Goal: Task Accomplishment & Management: Manage account settings

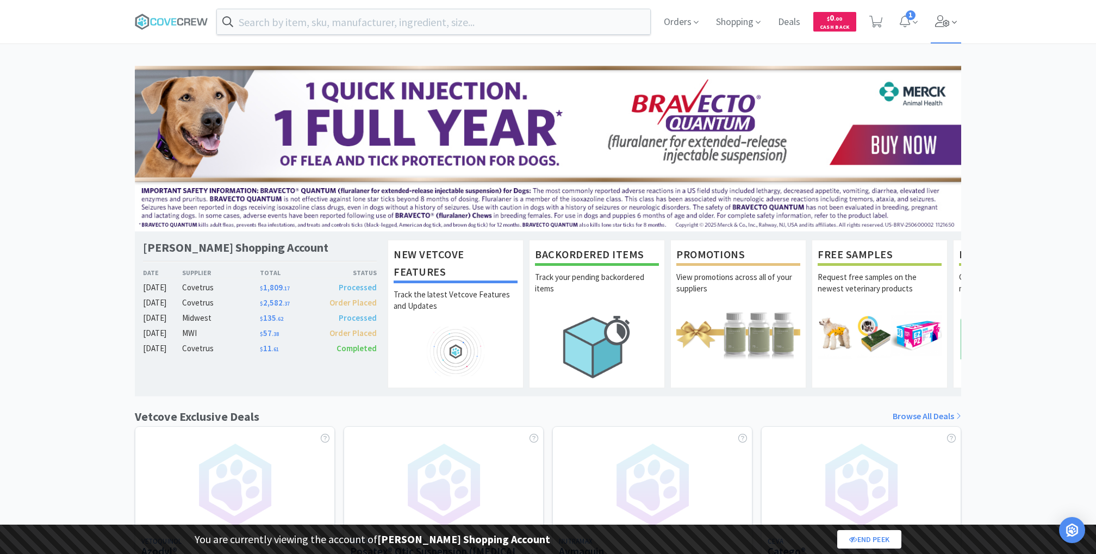
click at [939, 34] on span at bounding box center [945, 21] width 31 height 43
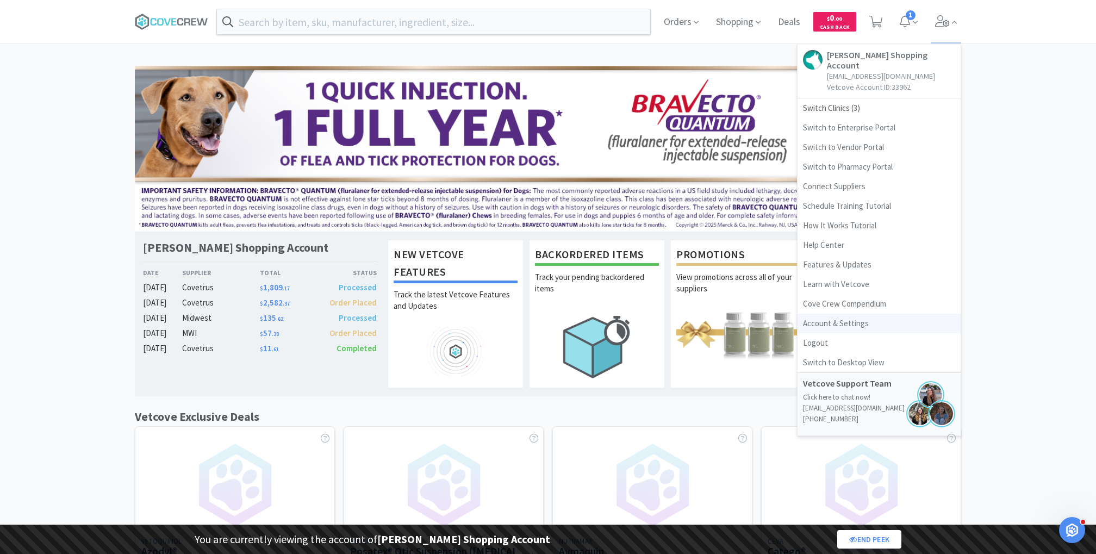
click at [833, 315] on link "Account & Settings" at bounding box center [878, 324] width 163 height 20
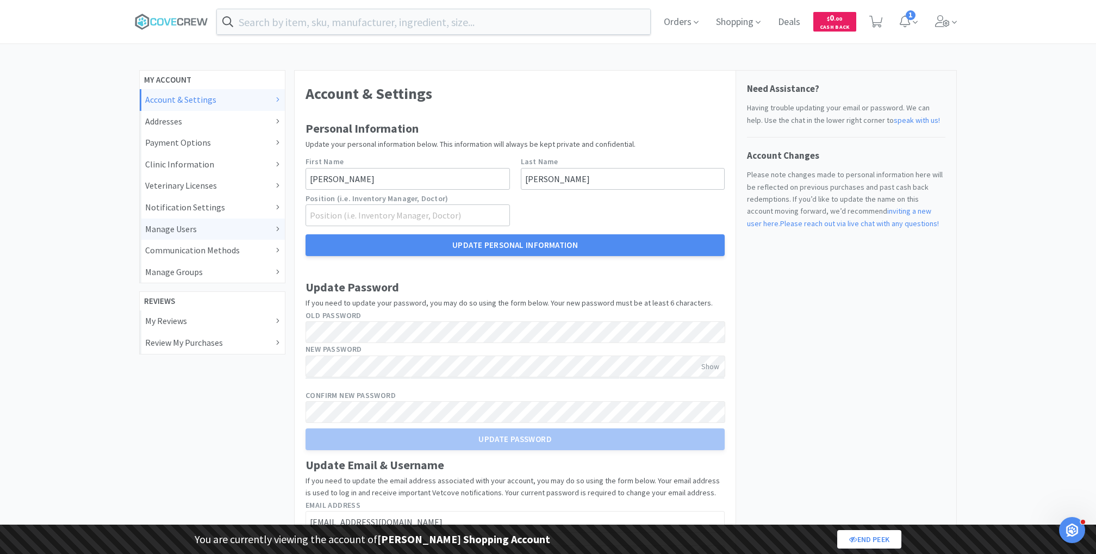
click at [218, 232] on div "Manage Users" at bounding box center [212, 229] width 134 height 14
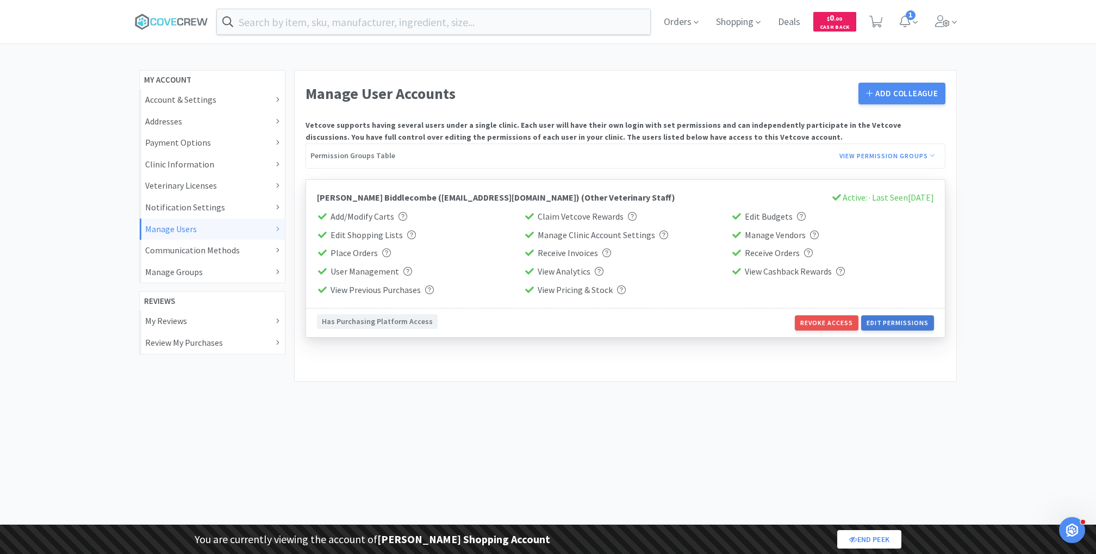
click at [885, 317] on button "Edit Permissions" at bounding box center [897, 322] width 73 height 15
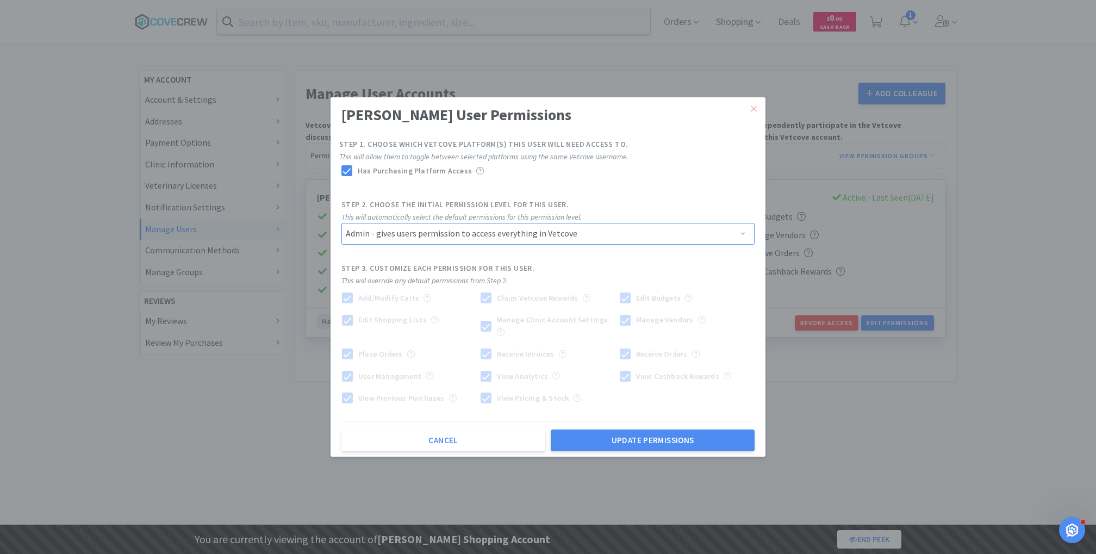
click at [490, 234] on select "Admin - gives users permission to access everything in Vetcove Manager - gives …" at bounding box center [547, 234] width 413 height 22
click at [341, 229] on select "Admin - gives users permission to access everything in Vetcove Manager - gives …" at bounding box center [547, 234] width 413 height 22
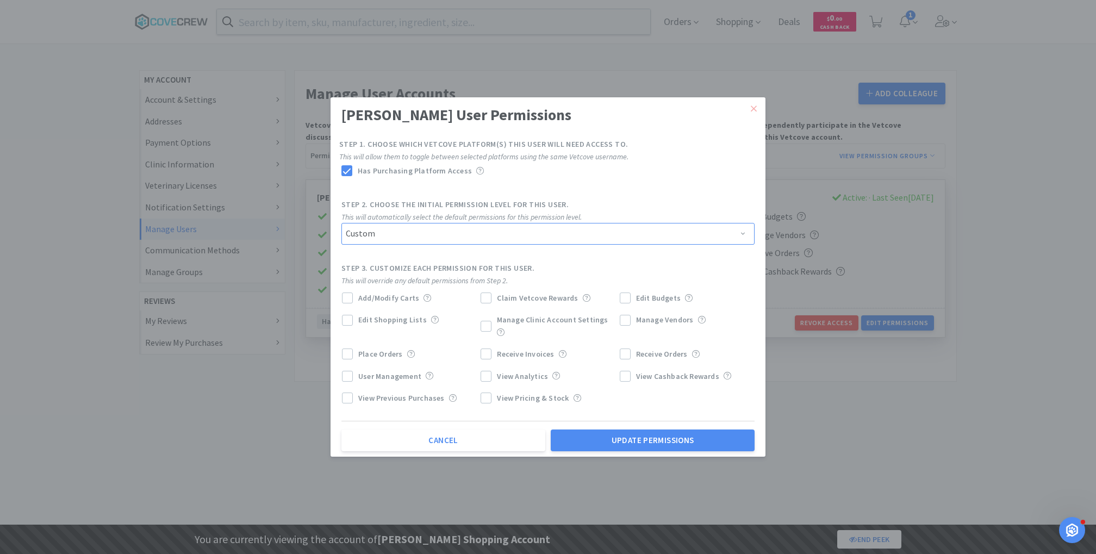
click at [398, 245] on select "Admin - gives users permission to access everything in Vetcove Manager - gives …" at bounding box center [547, 234] width 413 height 22
select select "FULL"
click at [341, 229] on select "Admin - gives users permission to access everything in Vetcove Manager - gives …" at bounding box center [547, 234] width 413 height 22
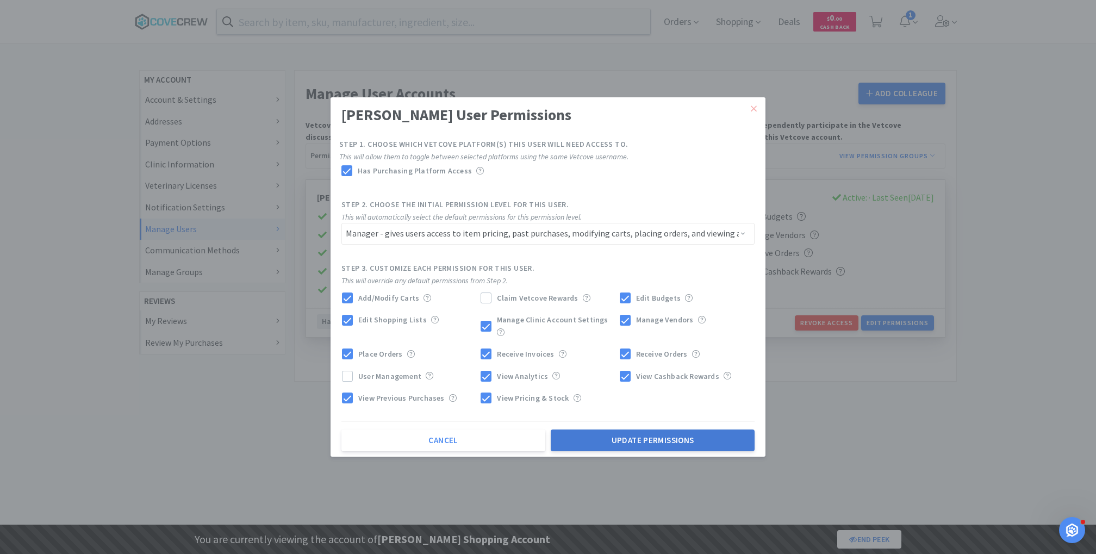
click at [642, 436] on button "Update Permissions" at bounding box center [653, 440] width 204 height 22
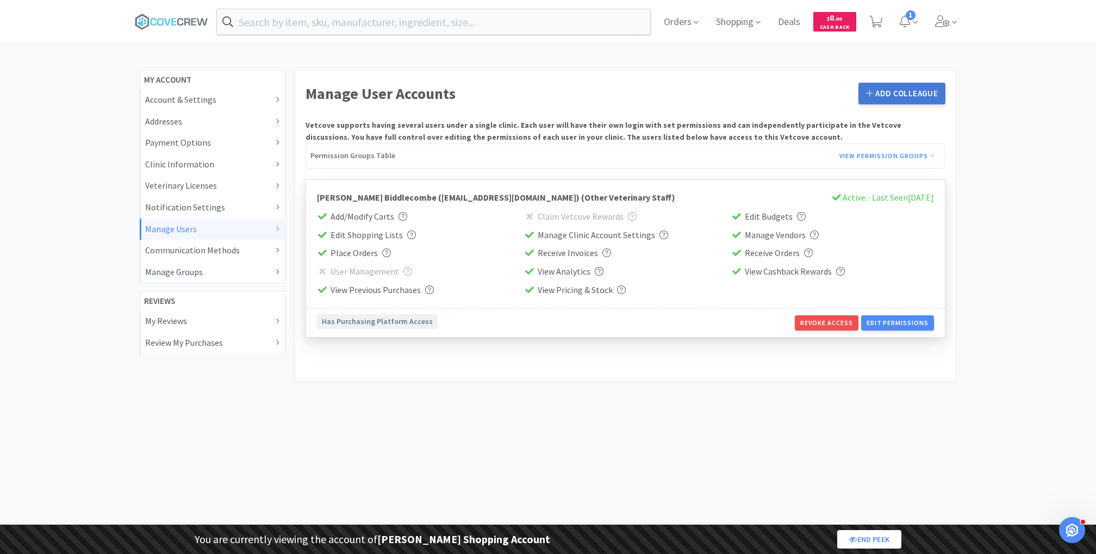
click at [888, 98] on button "Add Colleague" at bounding box center [901, 94] width 87 height 22
select select "BASIC"
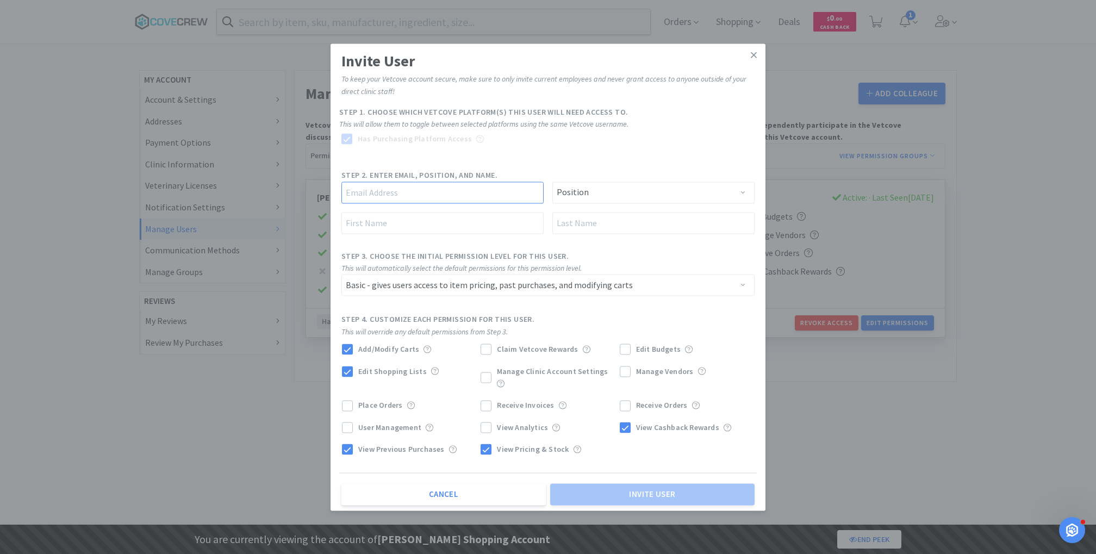
click at [408, 199] on input "text" at bounding box center [442, 193] width 202 height 22
paste input "[PERSON_NAME][EMAIL_ADDRESS][DOMAIN_NAME]"
type input "[PERSON_NAME][EMAIL_ADDRESS][DOMAIN_NAME]"
click at [573, 196] on select "Position Practice Manager Office Manager Practice Owner Veterinarian Hospital D…" at bounding box center [653, 193] width 202 height 22
select select "Other Veterinary Staff"
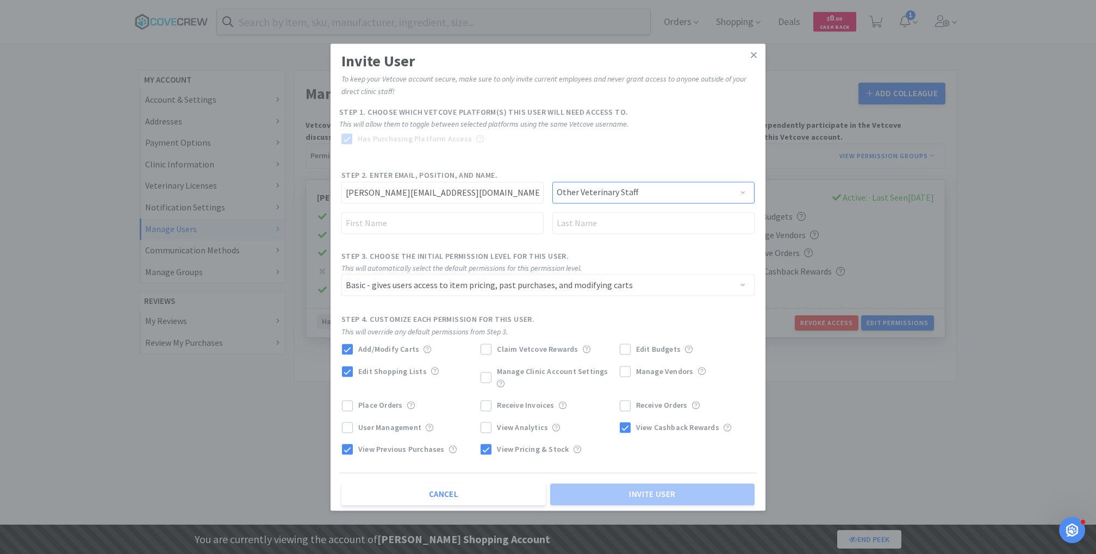
click at [552, 188] on select "Position Practice Manager Office Manager Practice Owner Veterinarian Hospital D…" at bounding box center [653, 193] width 202 height 22
click at [374, 221] on input "text" at bounding box center [442, 223] width 202 height 22
type input "[PERSON_NAME]"
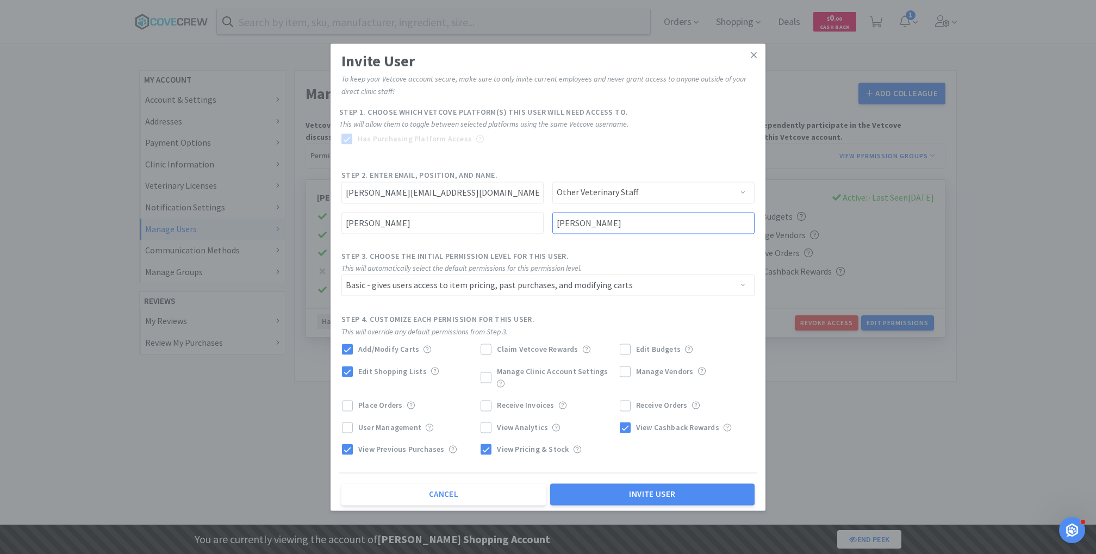
type input "[PERSON_NAME]"
click at [409, 281] on select "Admin - gives users permission to access everything in Vetcove Manager - gives …" at bounding box center [547, 285] width 413 height 22
select select "FULL"
click at [341, 280] on select "Admin - gives users permission to access everything in Vetcove Manager - gives …" at bounding box center [547, 285] width 413 height 22
click at [649, 486] on button "Invite User" at bounding box center [652, 494] width 204 height 22
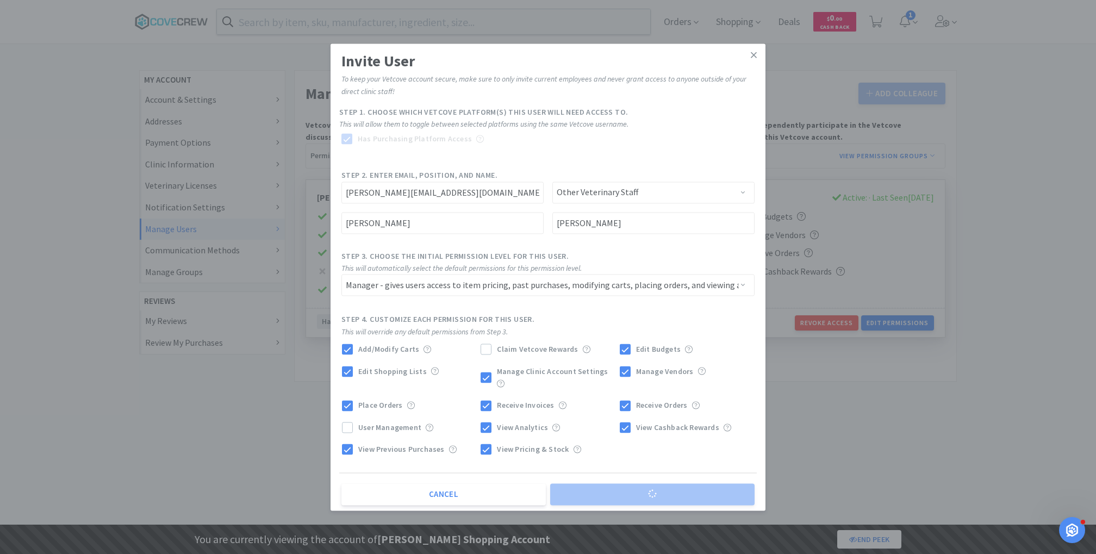
select select
select select "BASIC"
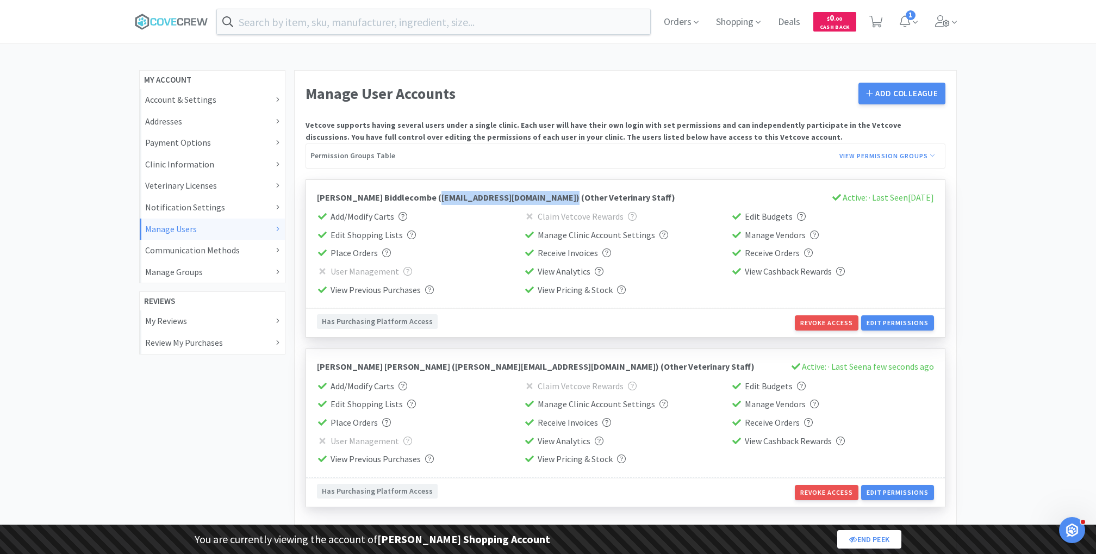
drag, startPoint x: 376, startPoint y: 266, endPoint x: 530, endPoint y: 198, distance: 169.1
click at [530, 198] on span "( [EMAIL_ADDRESS][DOMAIN_NAME] )" at bounding box center [508, 197] width 141 height 11
copy span "[EMAIL_ADDRESS][DOMAIN_NAME] )"
